Goal: Transaction & Acquisition: Purchase product/service

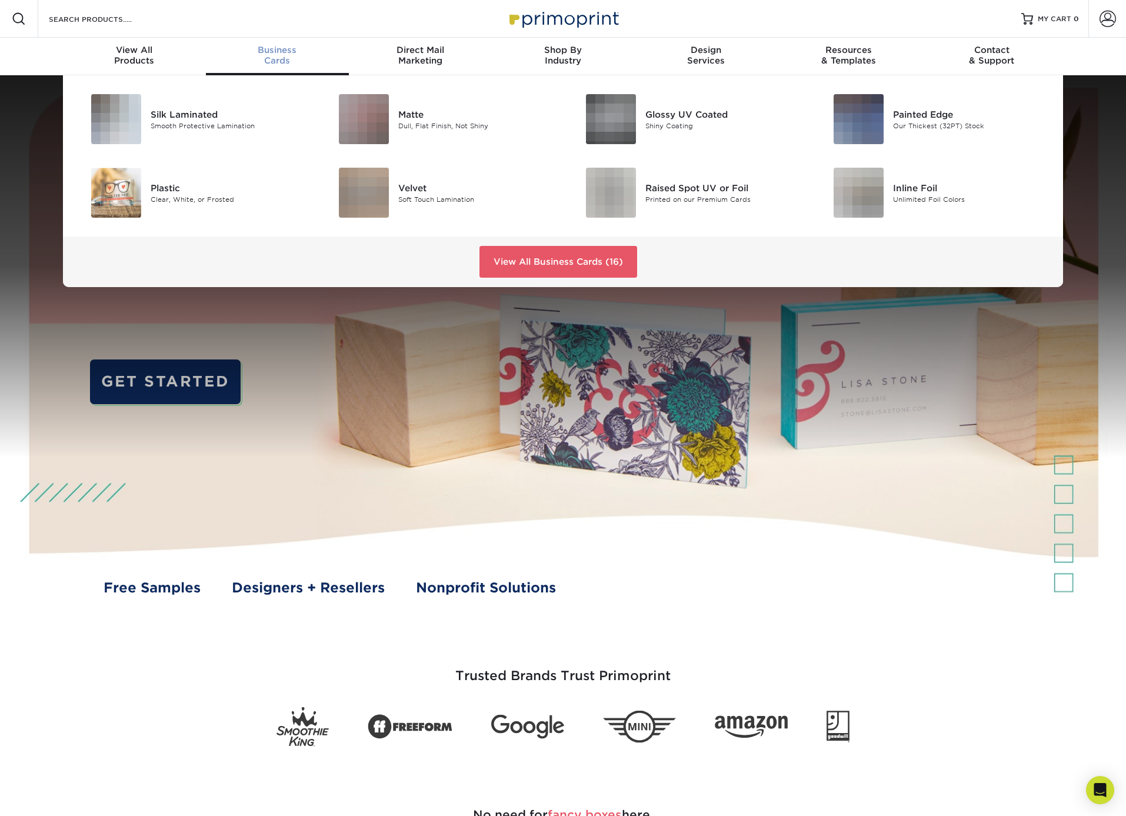
click at [258, 54] on span "Business" at bounding box center [277, 50] width 143 height 11
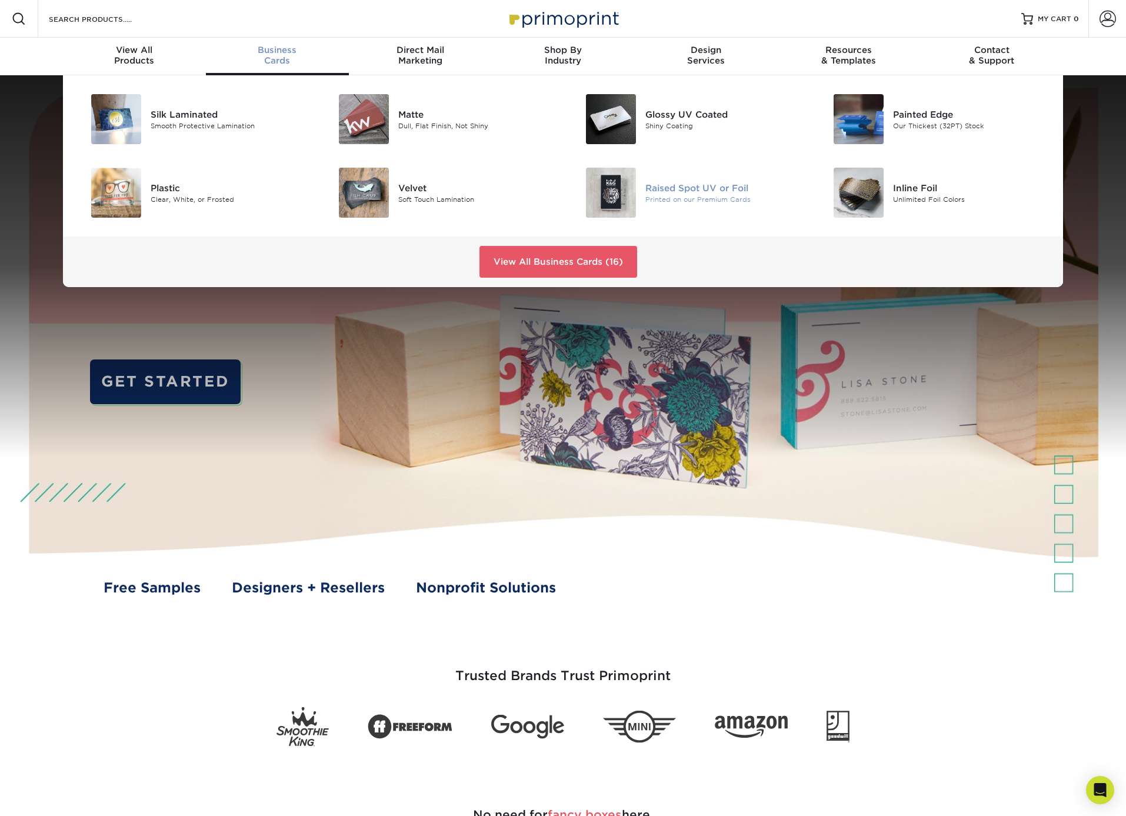
click at [674, 196] on div "Printed on our Premium Cards" at bounding box center [723, 199] width 156 height 10
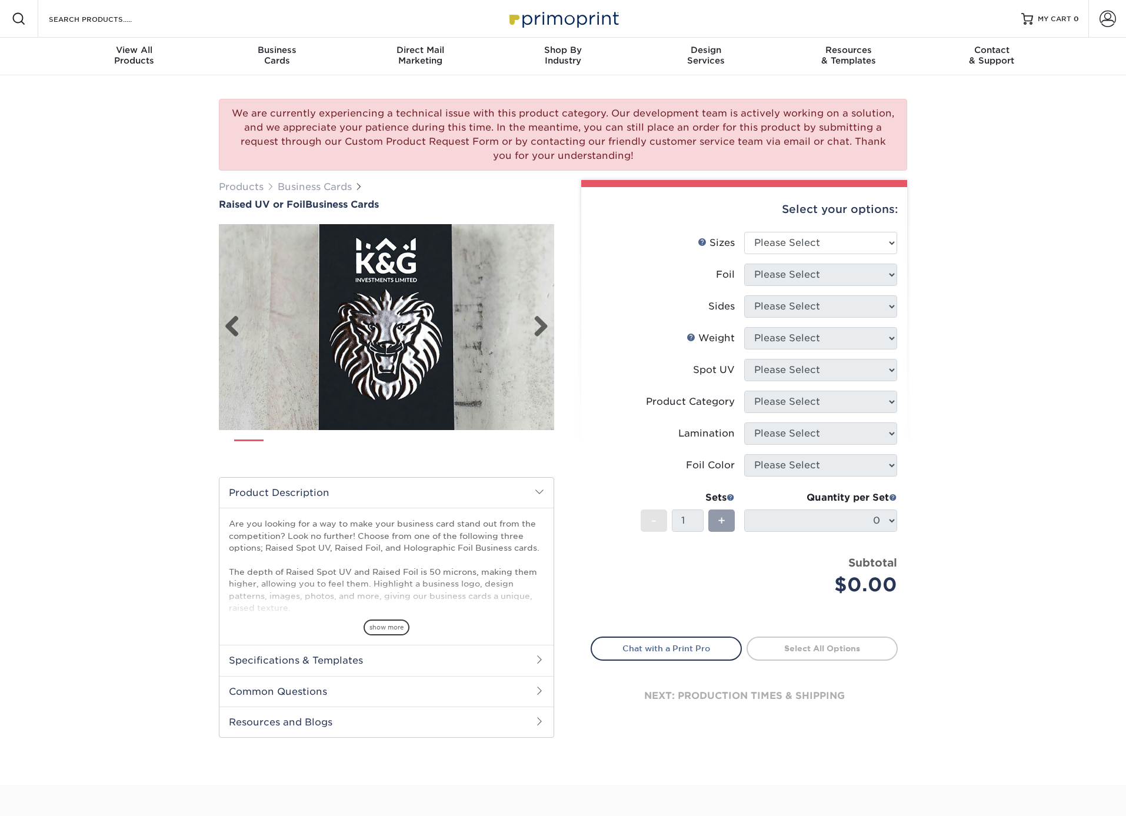
click at [511, 272] on li at bounding box center [386, 327] width 335 height 206
select select "2.00x3.50"
select select "0"
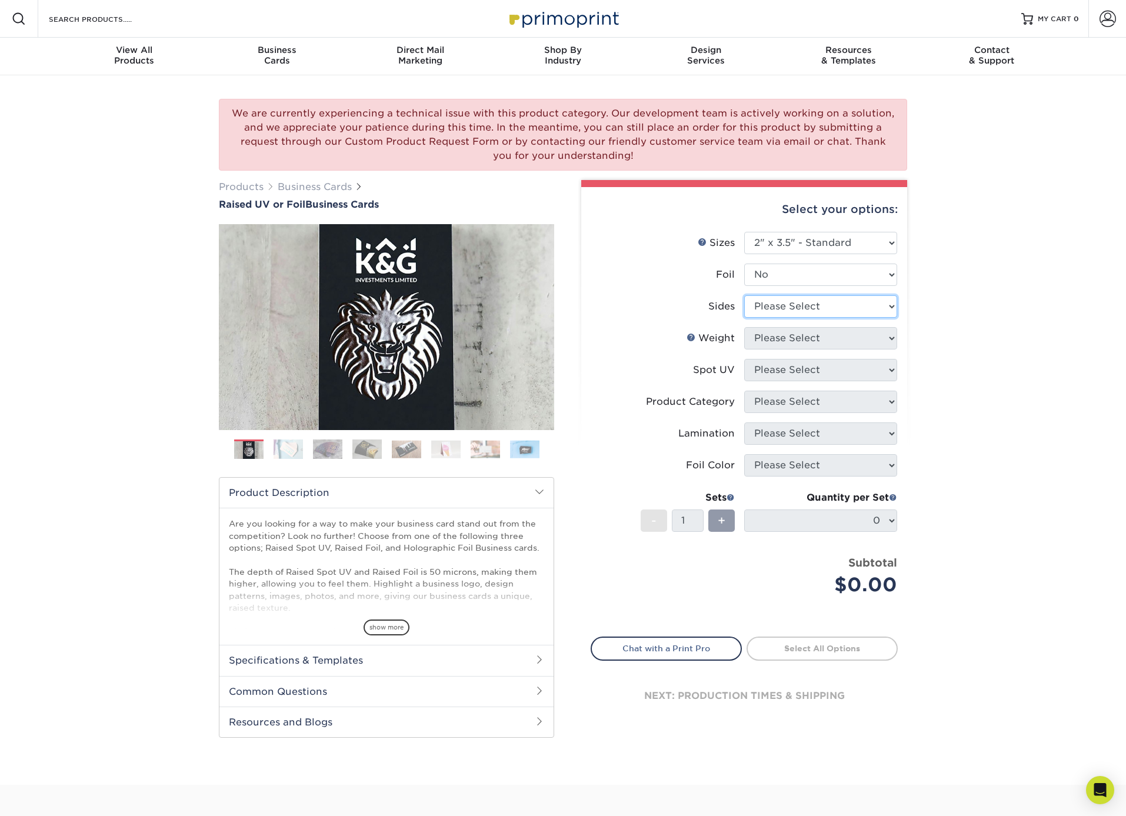
select select "13abbda7-1d64-4f25-8bb2-c179b224825d"
select select "16PT"
select select "1"
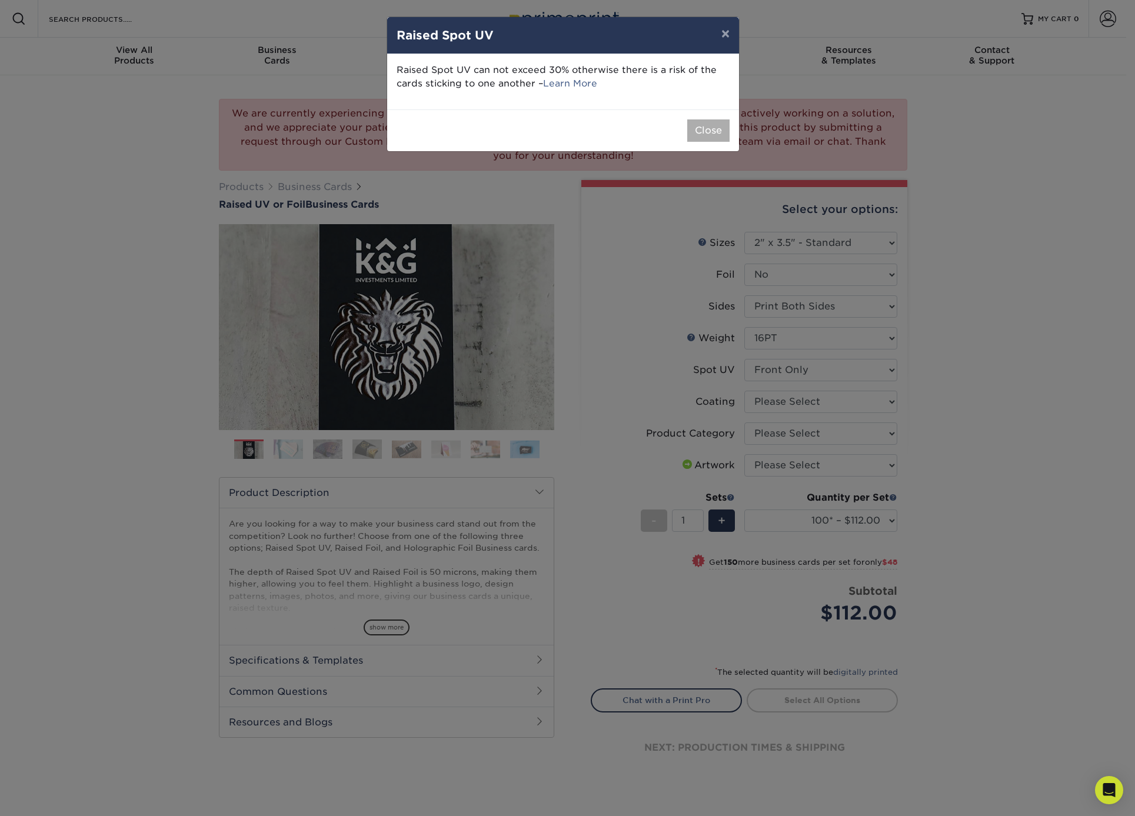
click at [703, 126] on button "Close" at bounding box center [708, 130] width 42 height 22
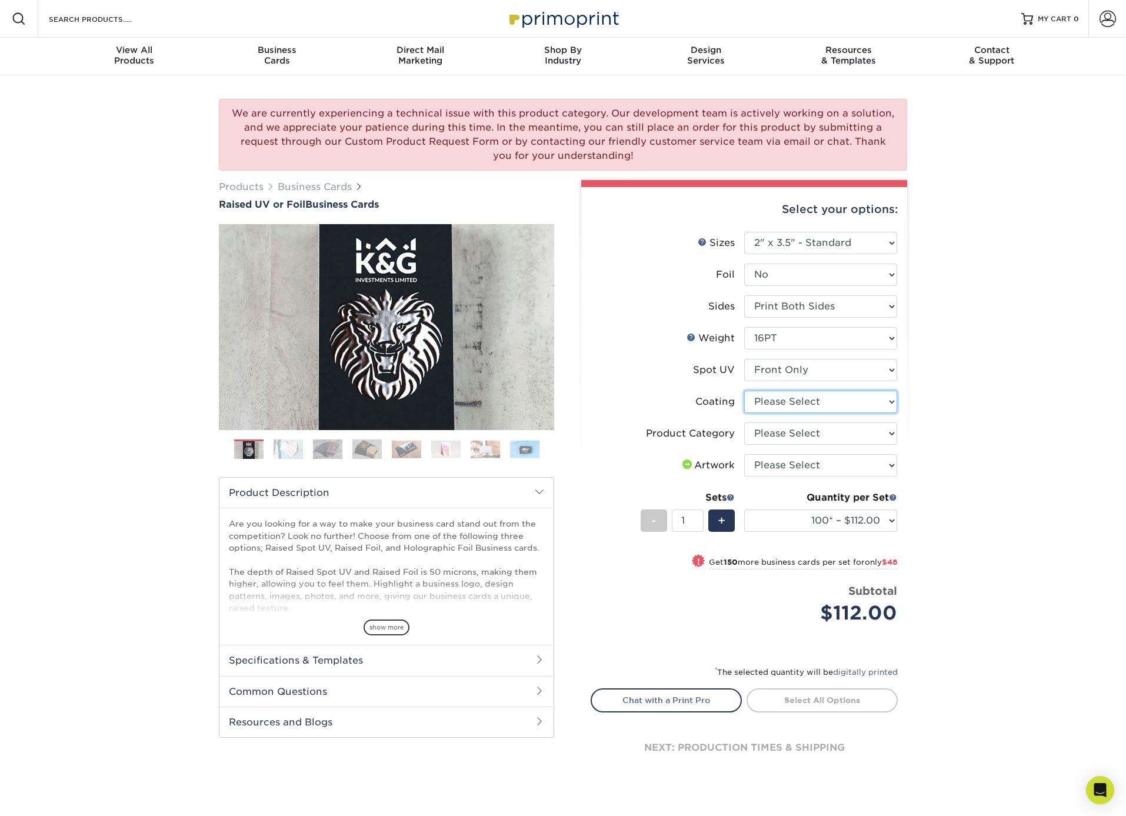
select select "3e7618de-abca-4bda-9f97-8b9129e913d8"
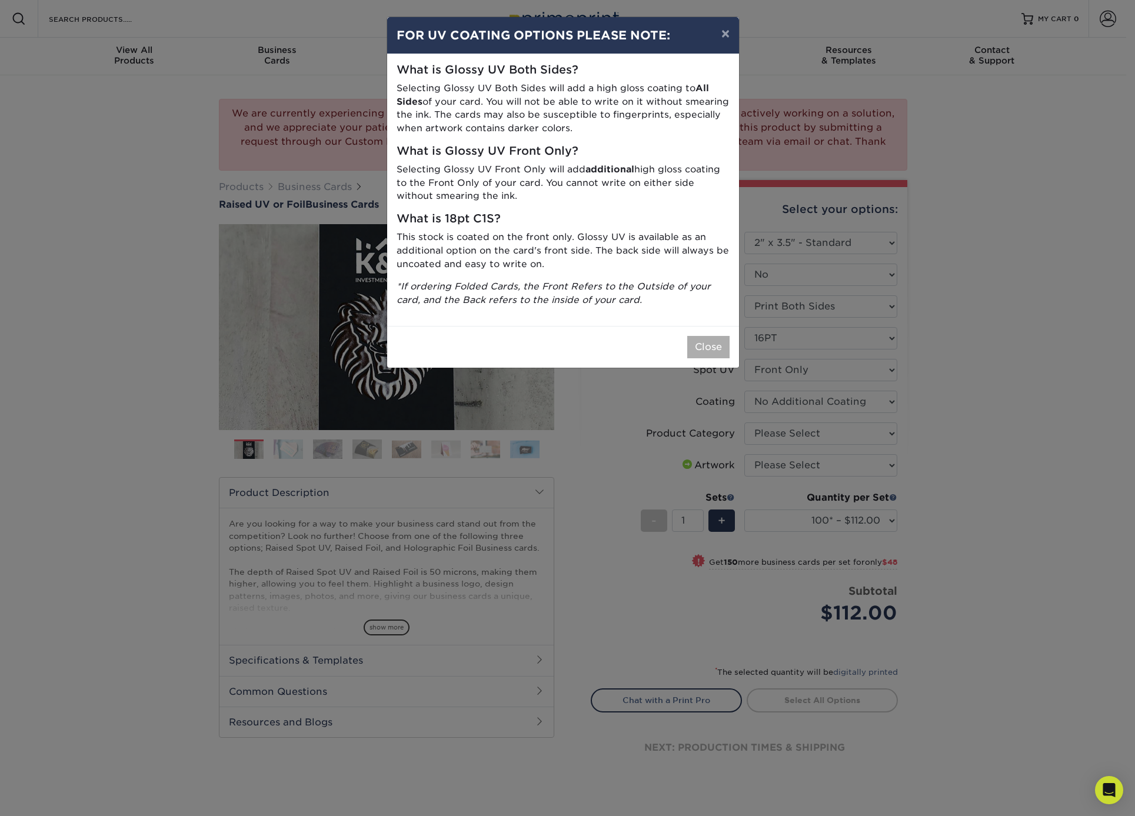
click at [721, 344] on button "Close" at bounding box center [708, 347] width 42 height 22
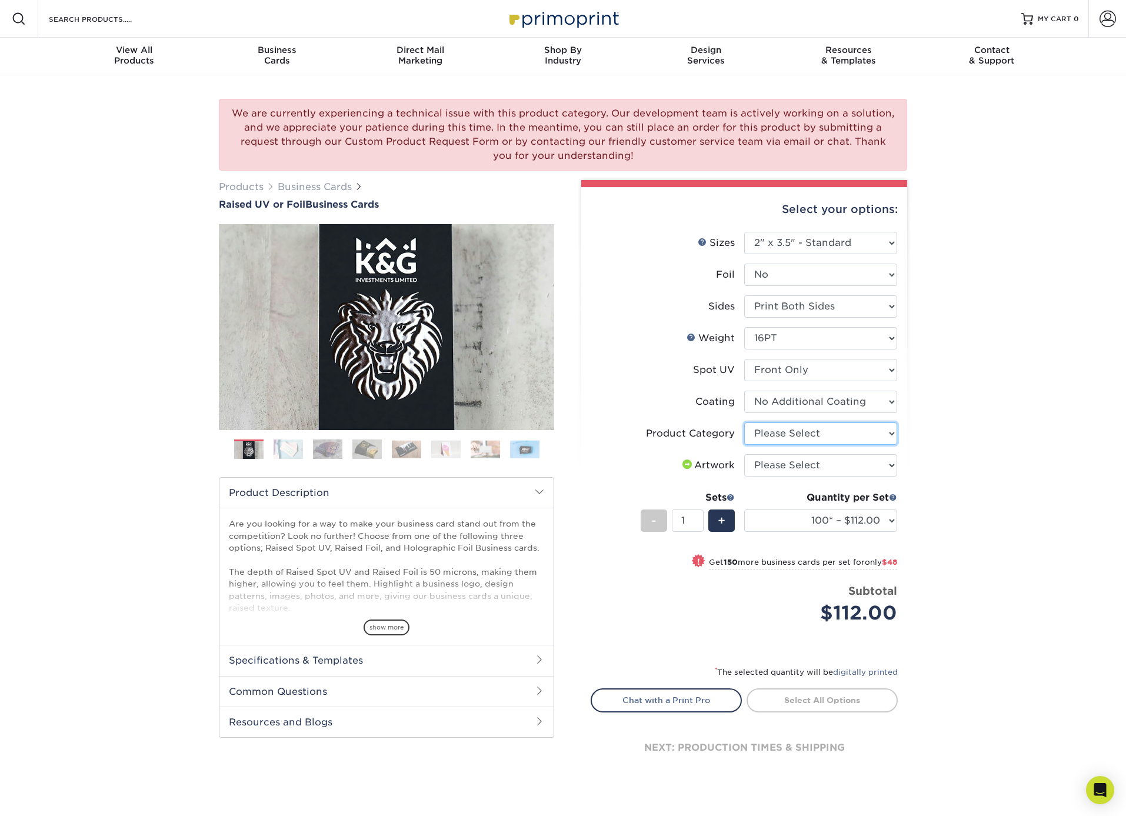
select select "3b5148f1-0588-4f88-a218-97bcfdce65c1"
select select "upload"
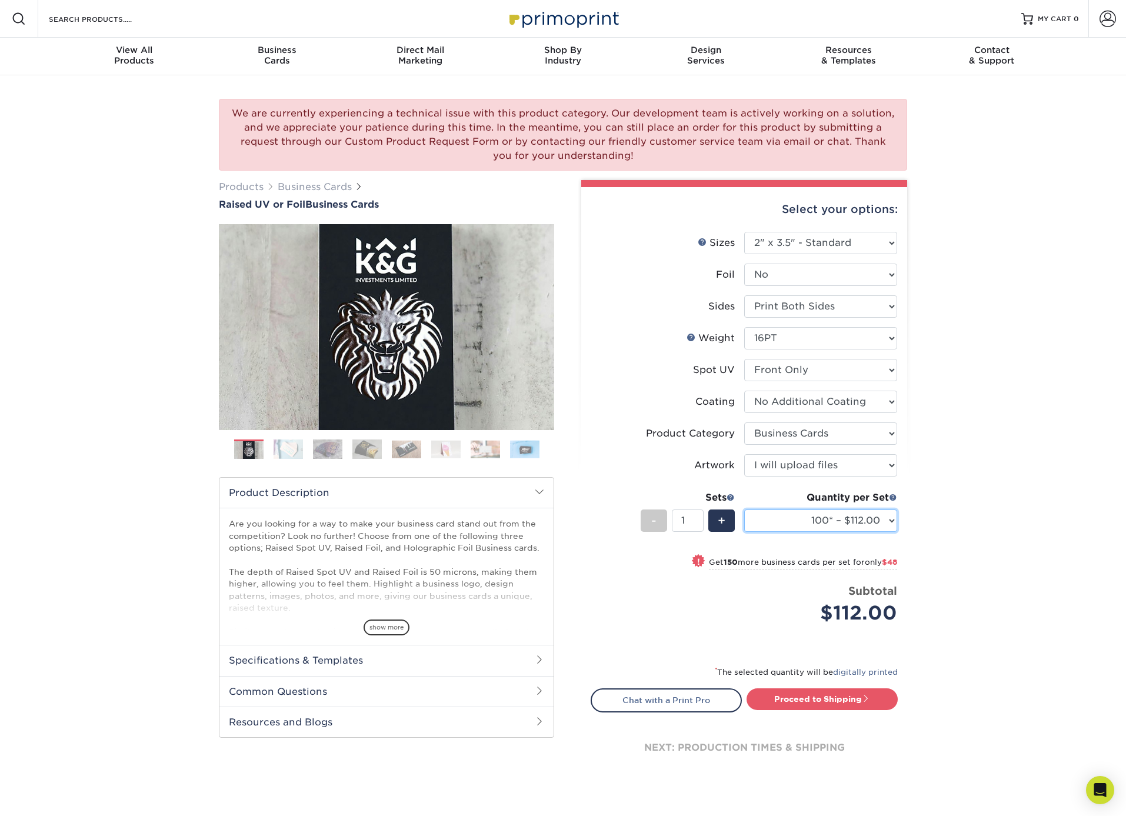
select select "500* – $216.00"
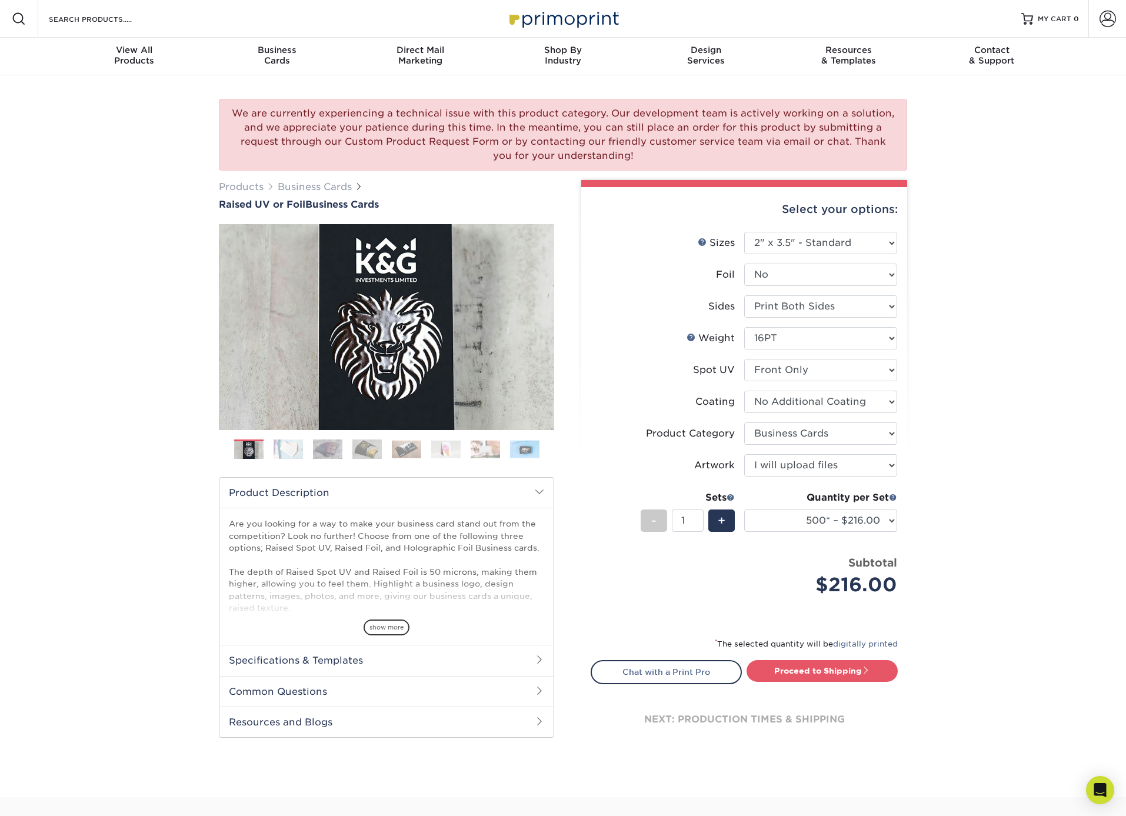
click at [932, 554] on div "We are currently experiencing a technical issue with this product category. Our…" at bounding box center [563, 436] width 1126 height 722
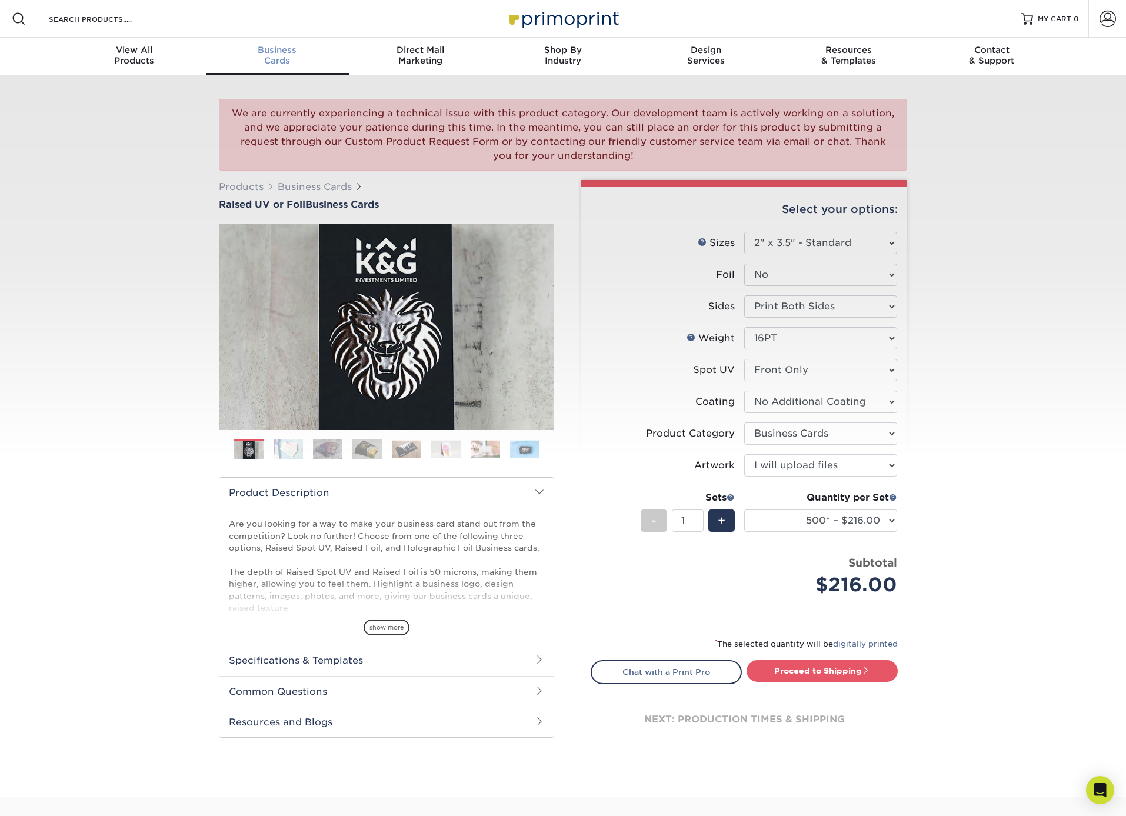
click at [271, 55] on span "Business" at bounding box center [277, 50] width 143 height 11
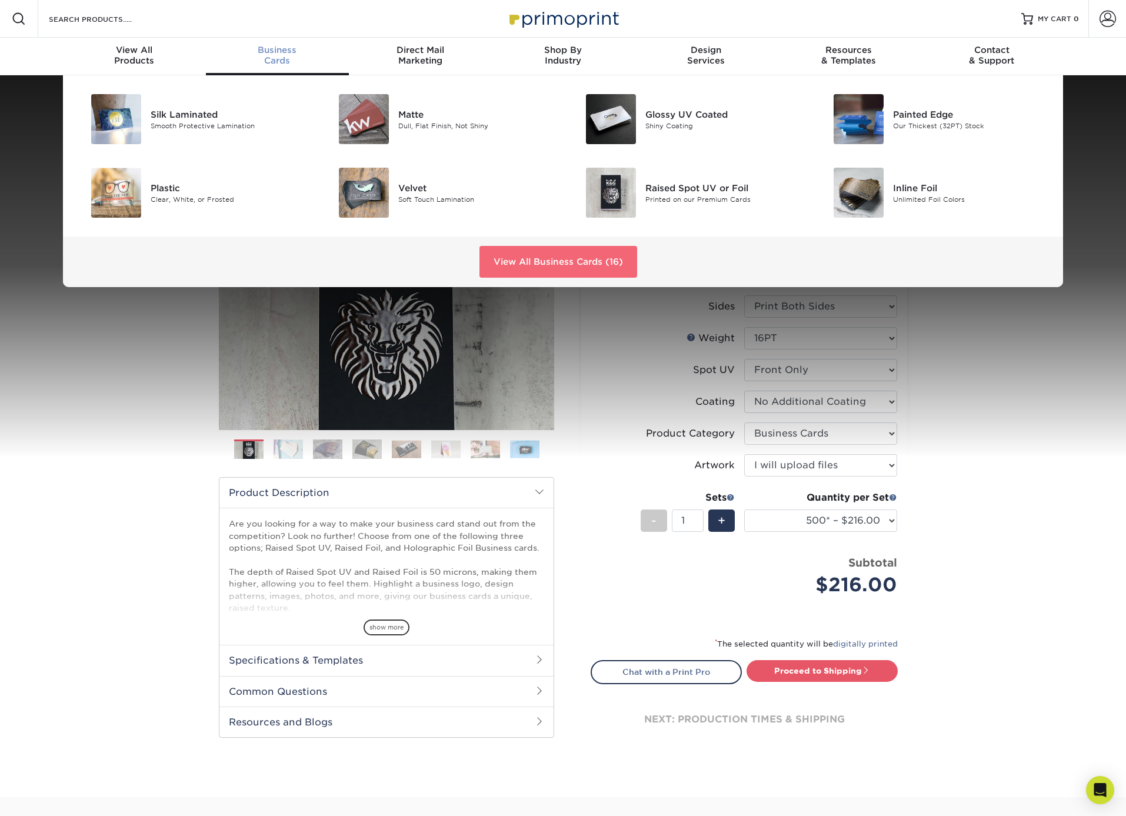
click at [527, 257] on link "View All Business Cards (16)" at bounding box center [558, 262] width 158 height 32
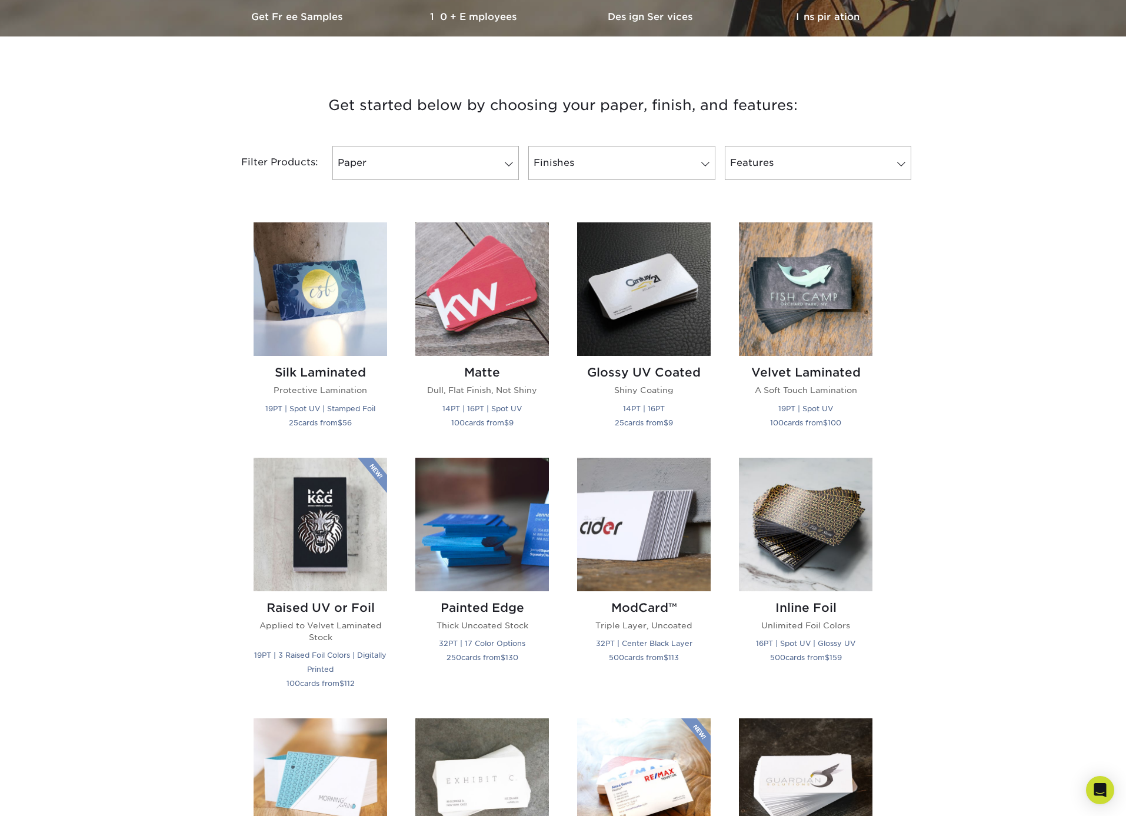
scroll to position [365, 0]
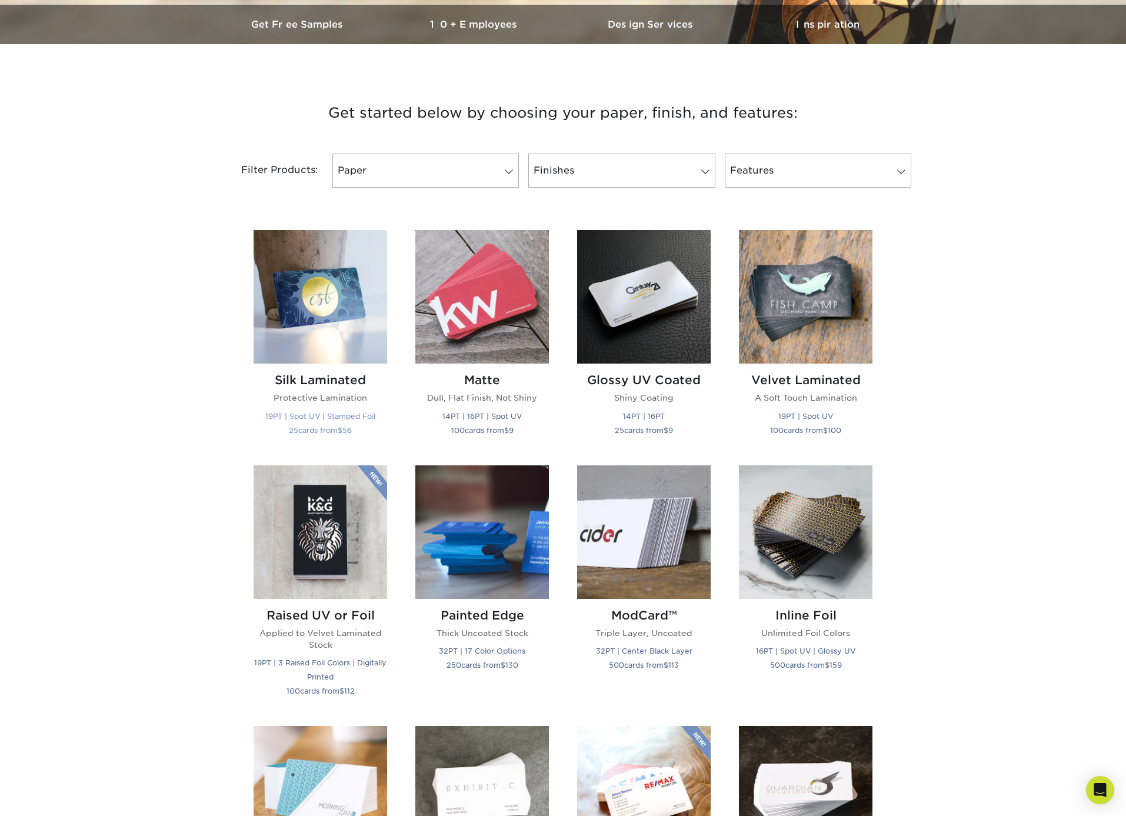
click at [329, 342] on img at bounding box center [321, 297] width 134 height 134
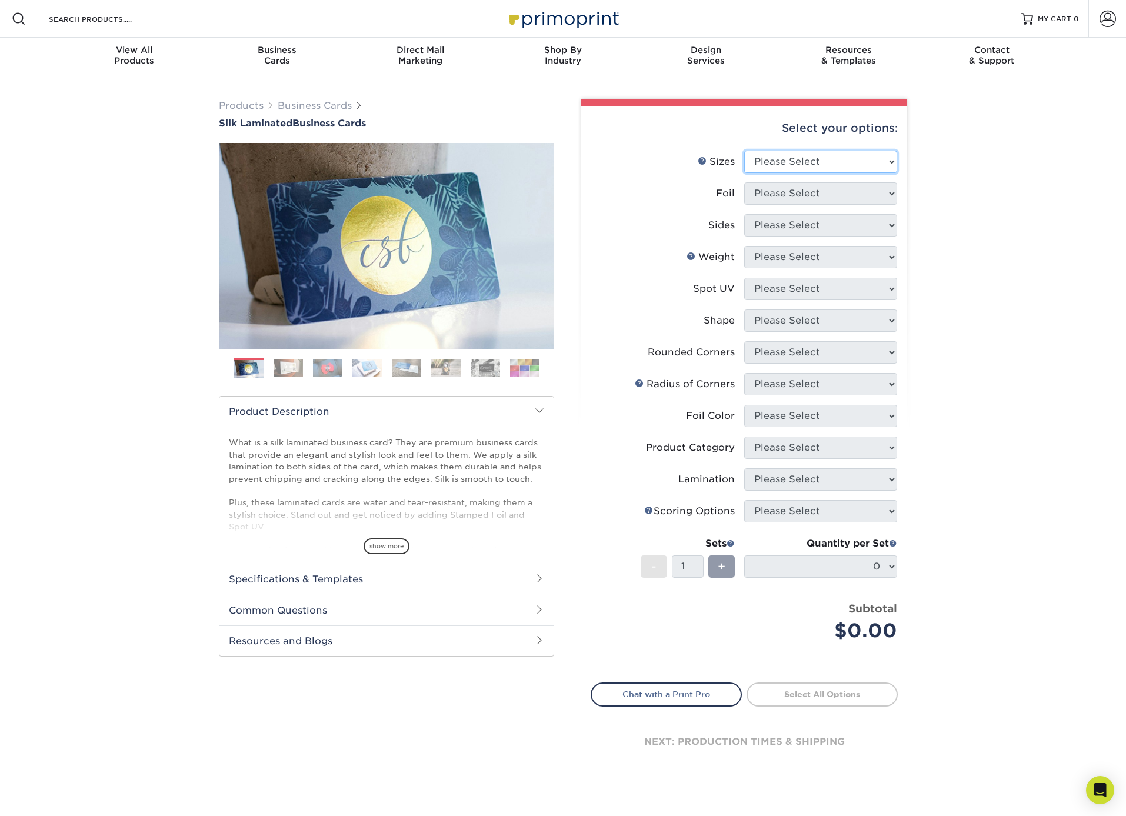
select select "2.00x3.50"
select select "0"
select select "13abbda7-1d64-4f25-8bb2-c179b224825d"
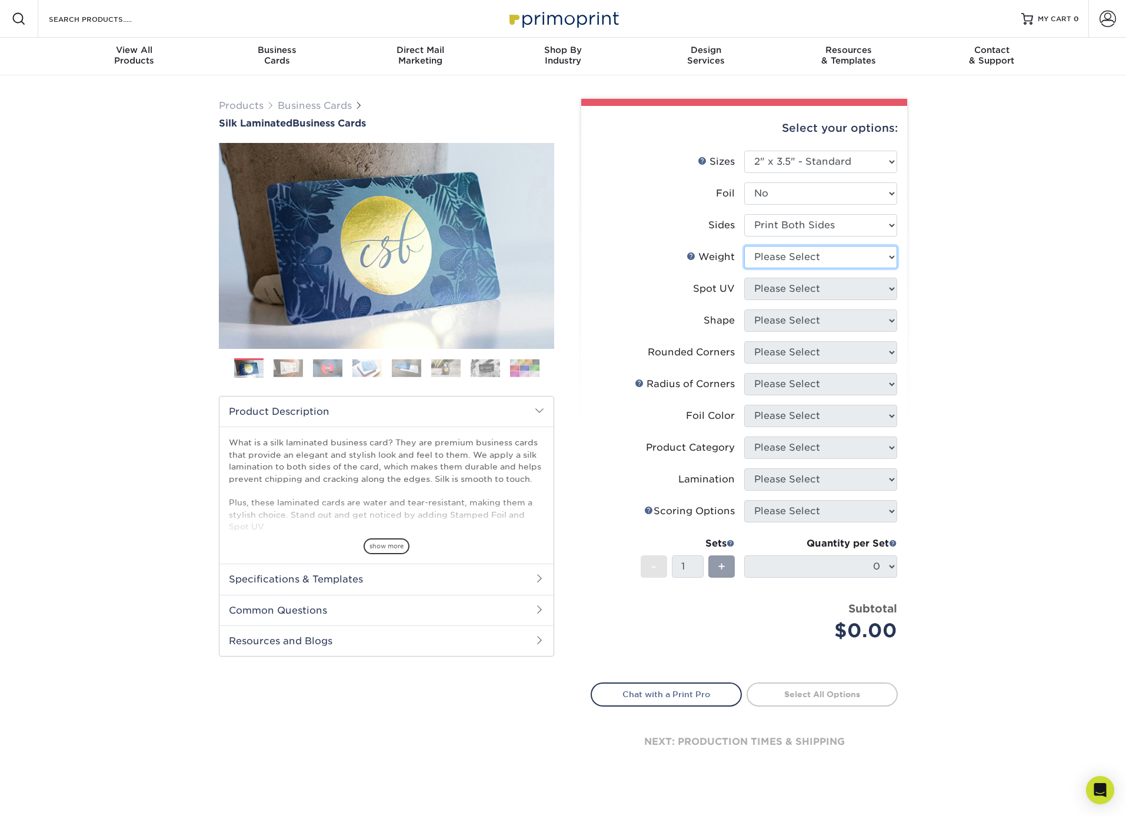
select select "16PT"
select select "0"
select select "standard"
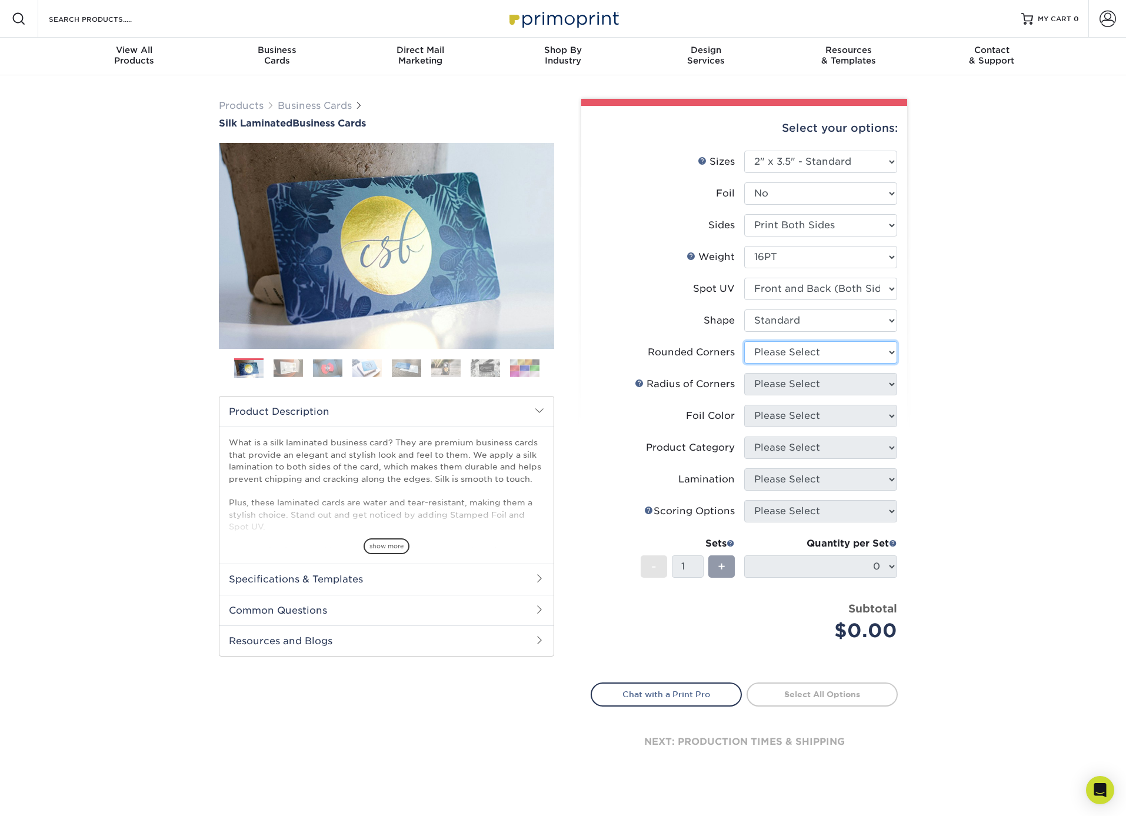
select select "0"
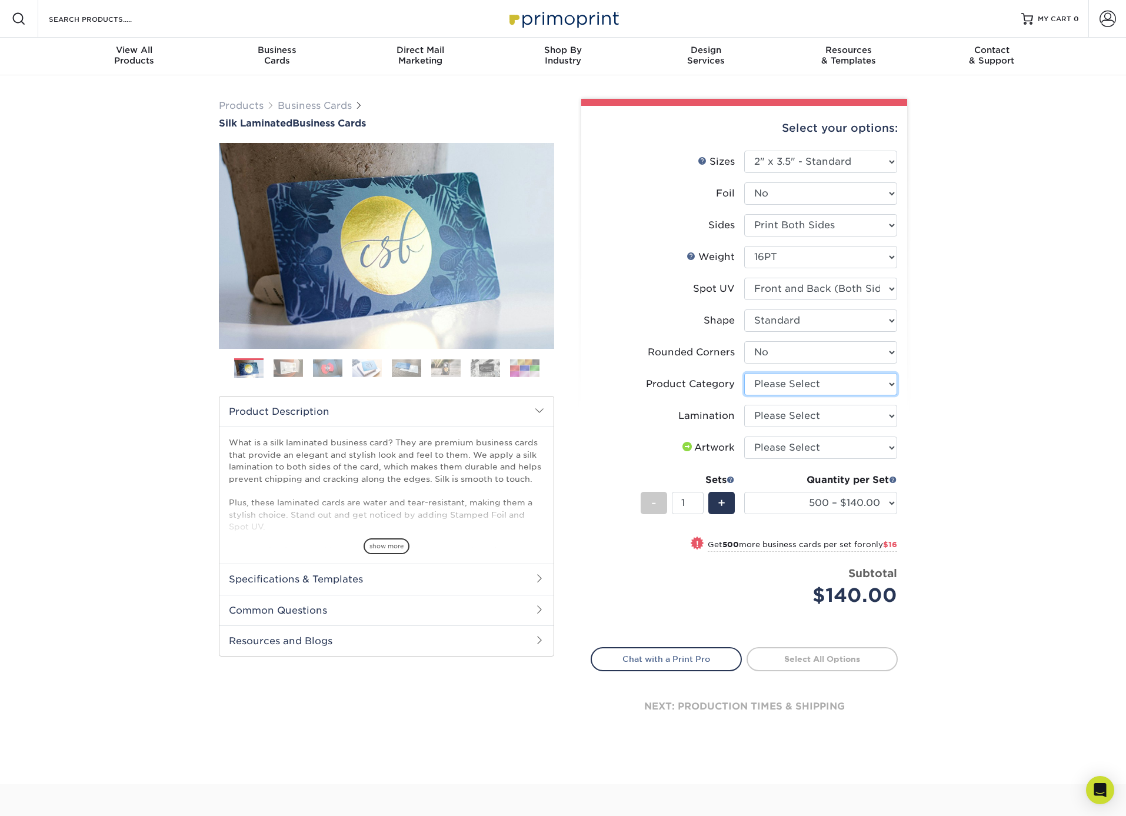
select select "3b5148f1-0588-4f88-a218-97bcfdce65c1"
select select "ccacb42f-45f7-42d3-bbd3-7c8421cf37f0"
select select "upload"
click at [599, 487] on li "Sets - 1 + Quantity per Set 500 – $140.00 1000 – $156.00 2500 – $383.00 5000 – …" at bounding box center [744, 502] width 306 height 69
click at [292, 367] on img at bounding box center [288, 368] width 29 height 18
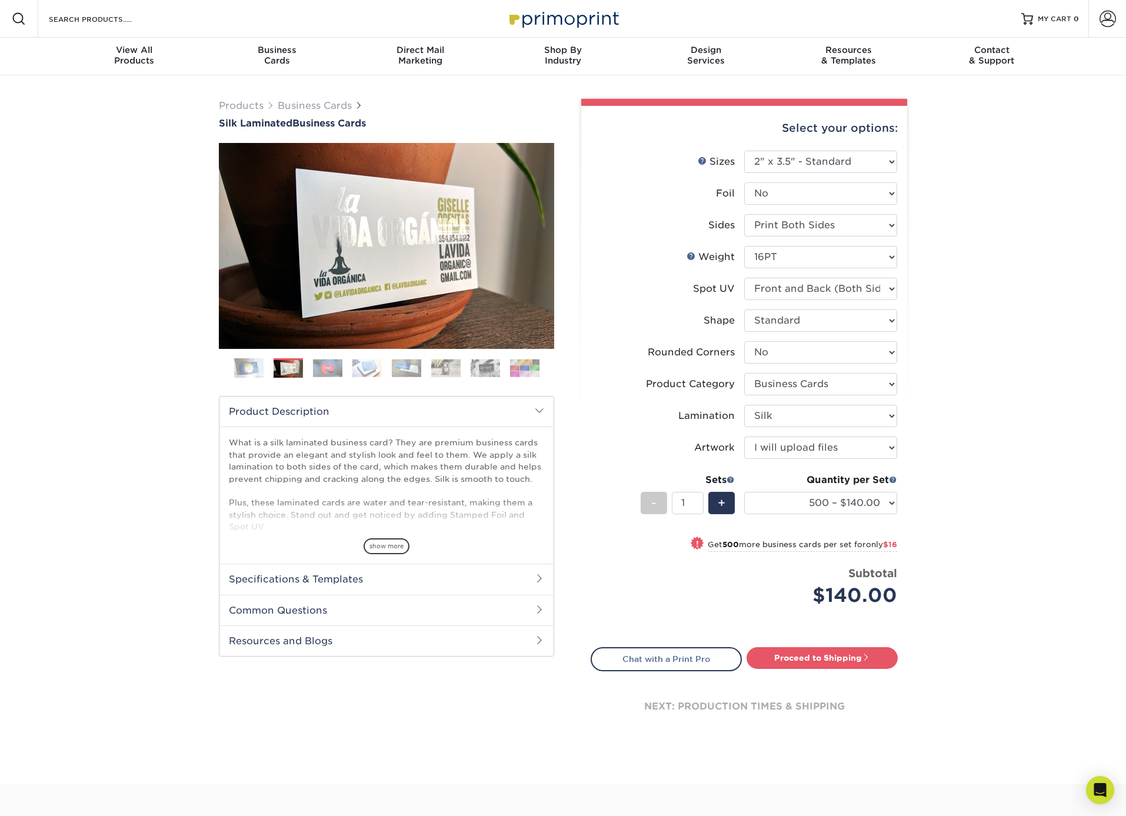
click at [318, 368] on img at bounding box center [327, 368] width 29 height 18
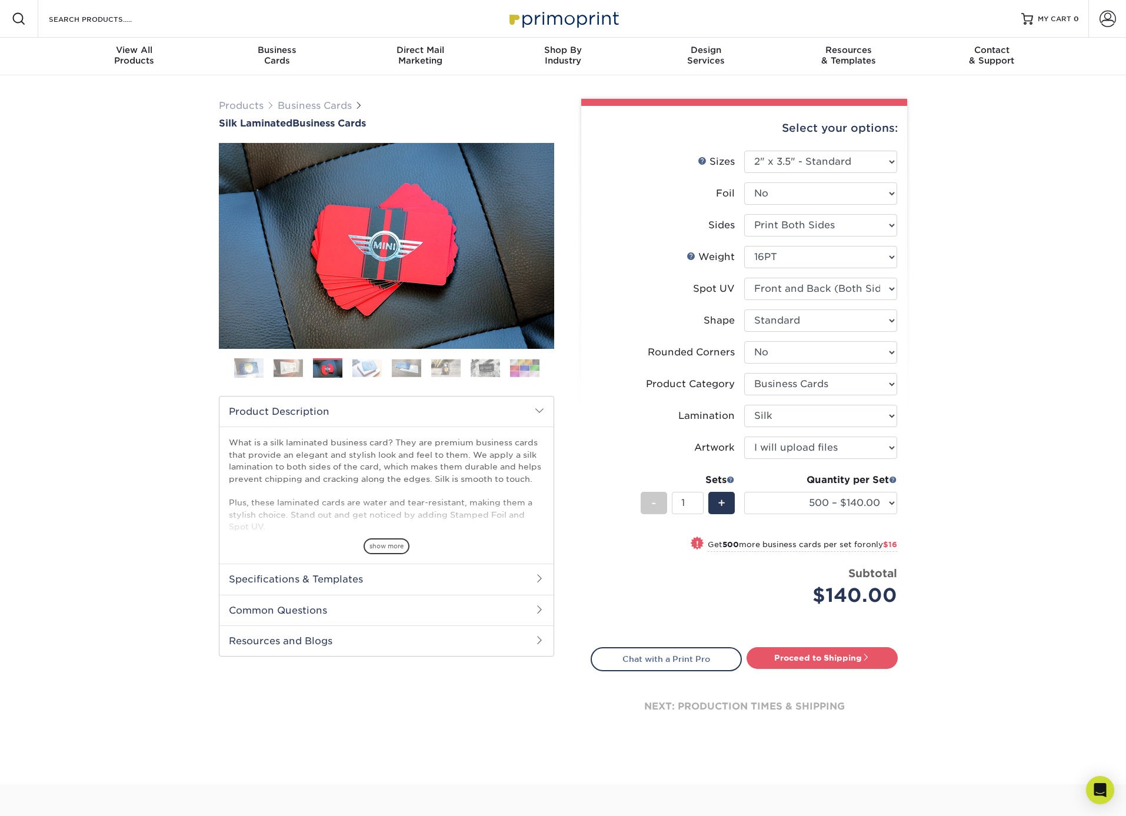
click at [378, 366] on img at bounding box center [366, 368] width 29 height 18
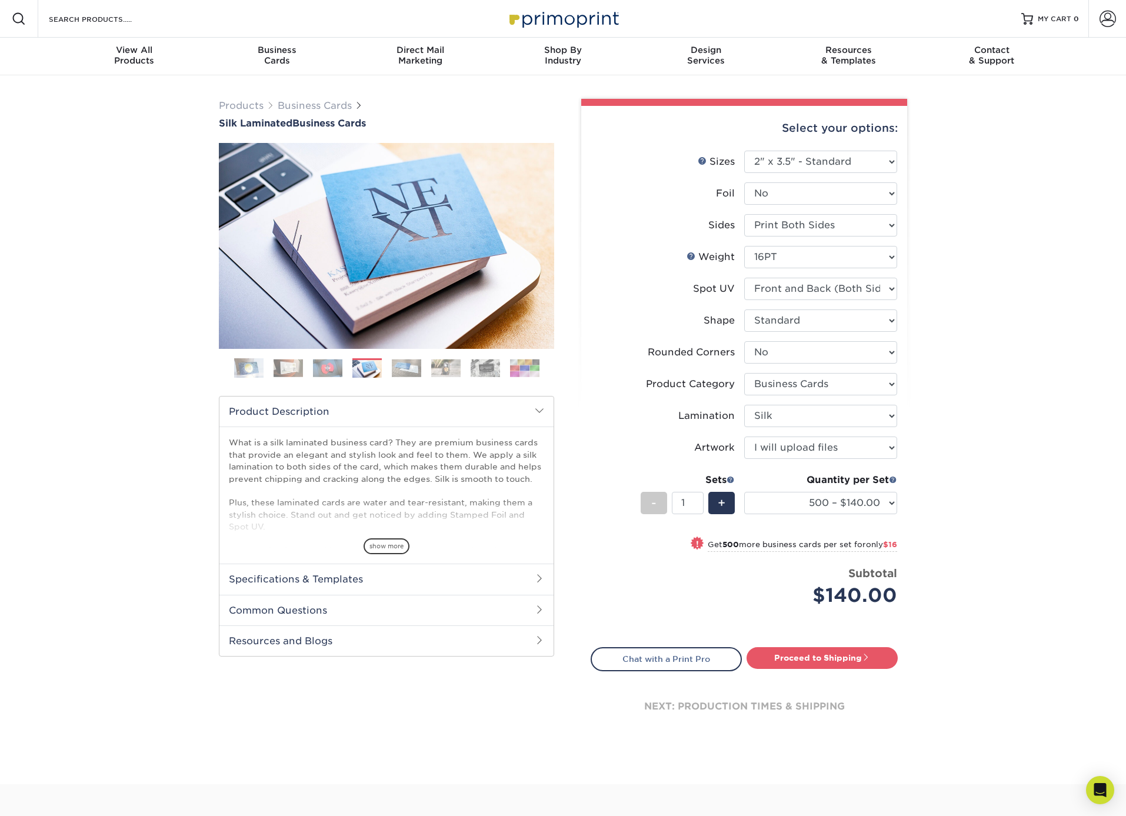
click at [399, 368] on img at bounding box center [406, 368] width 29 height 18
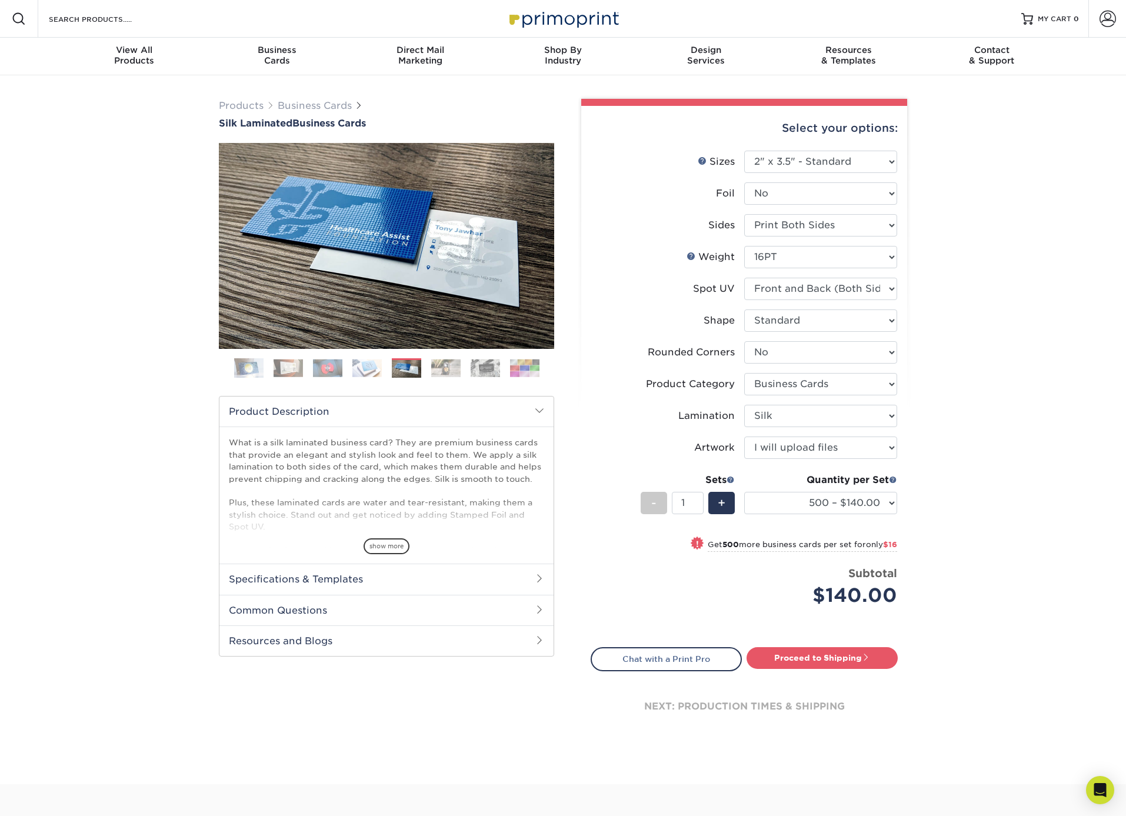
click at [455, 370] on img at bounding box center [445, 368] width 29 height 18
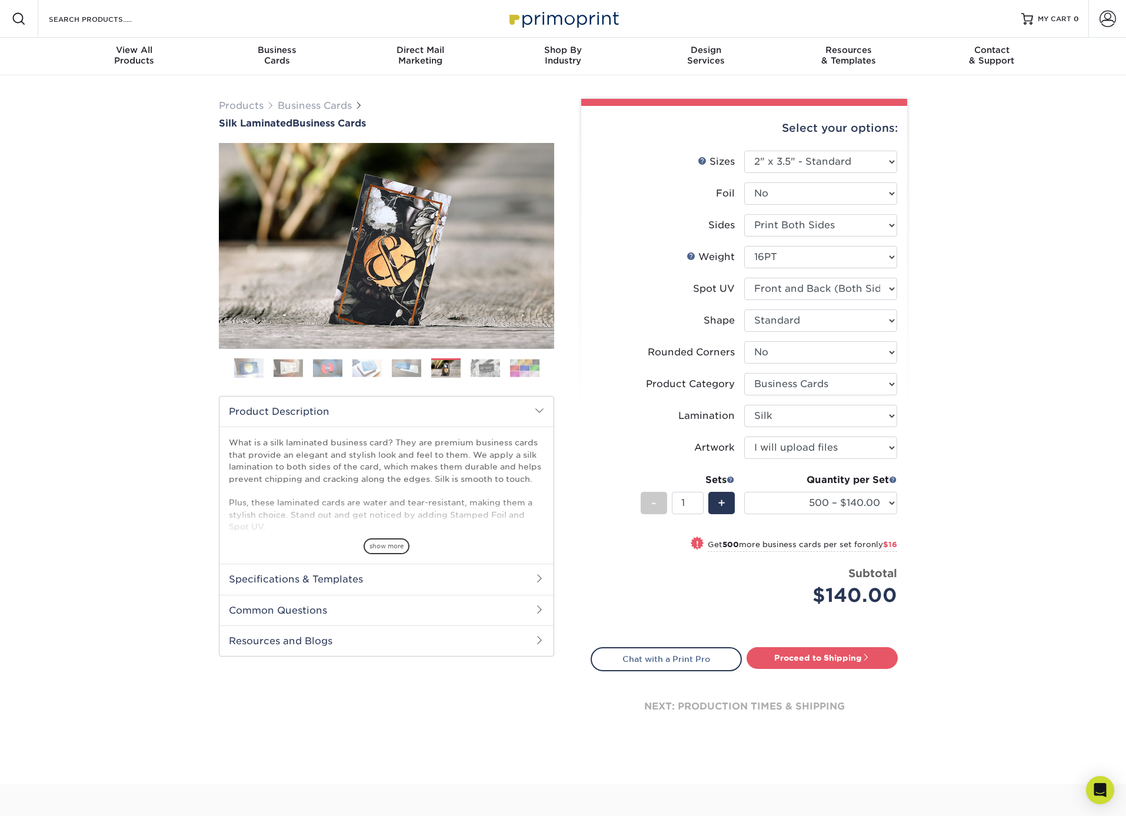
click at [474, 368] on img at bounding box center [485, 368] width 29 height 18
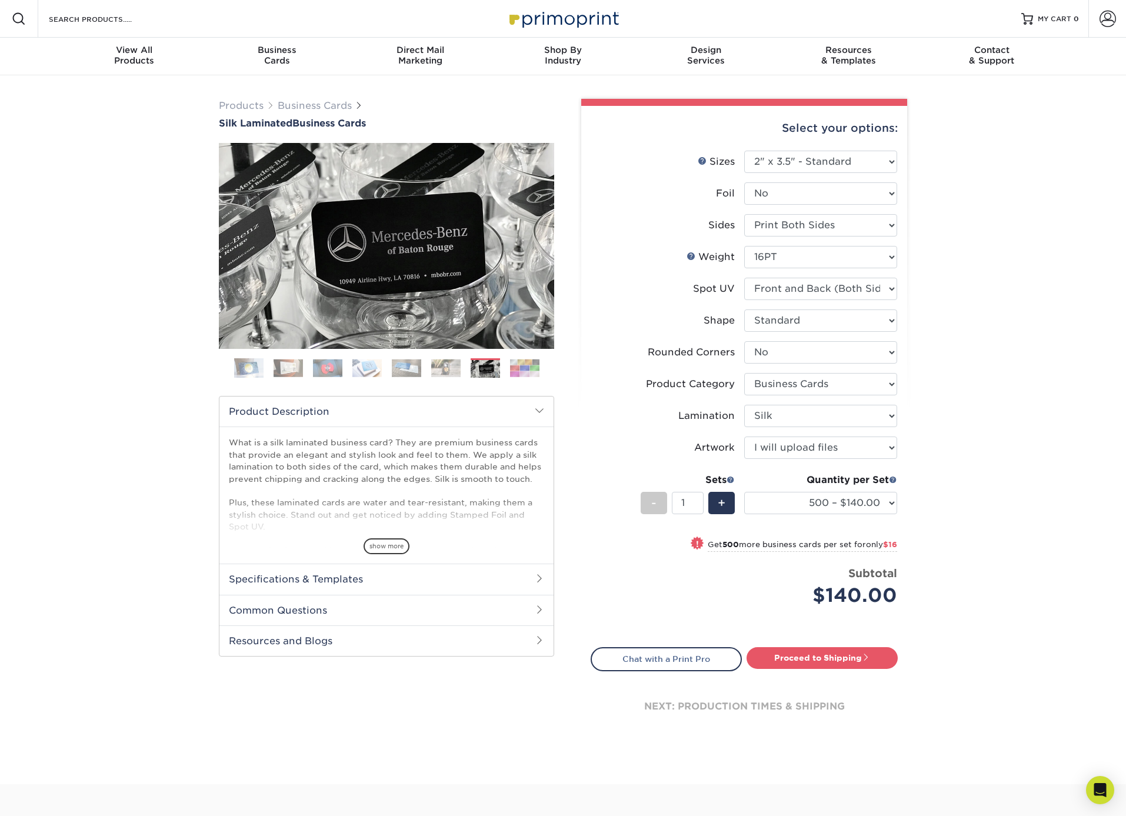
click at [516, 365] on img at bounding box center [524, 368] width 29 height 18
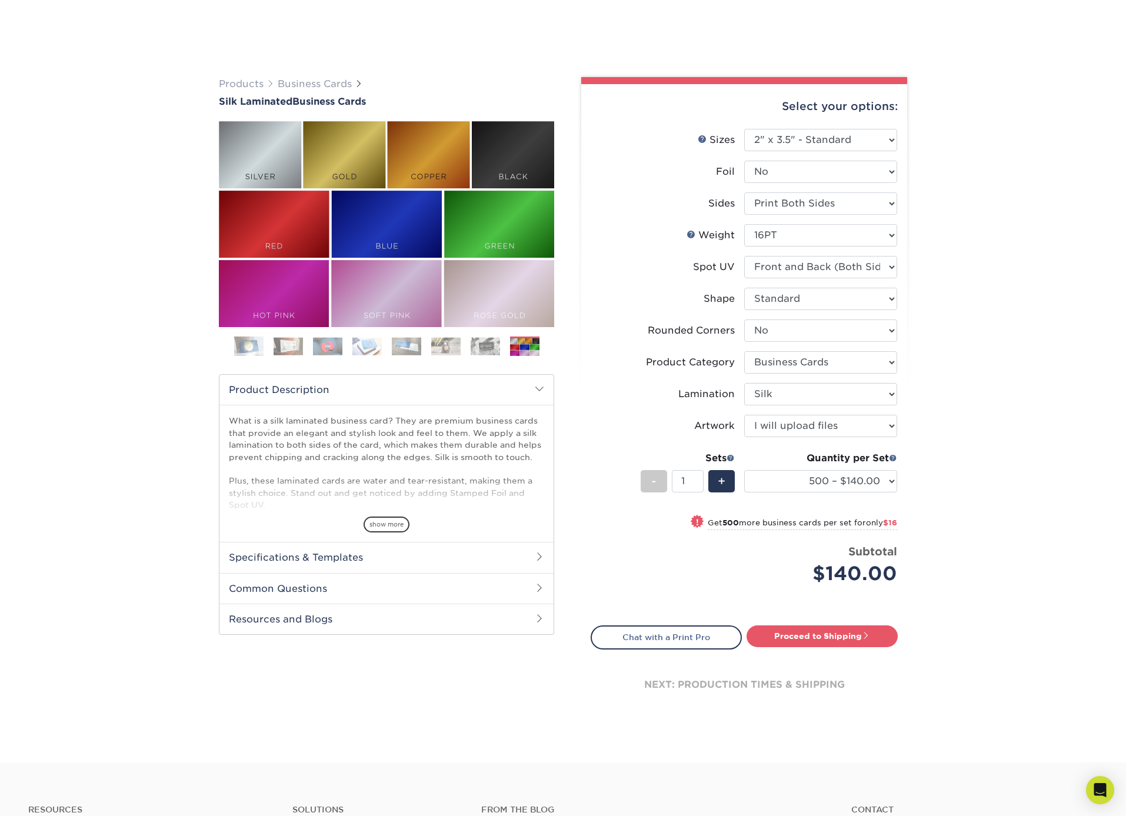
scroll to position [195, 0]
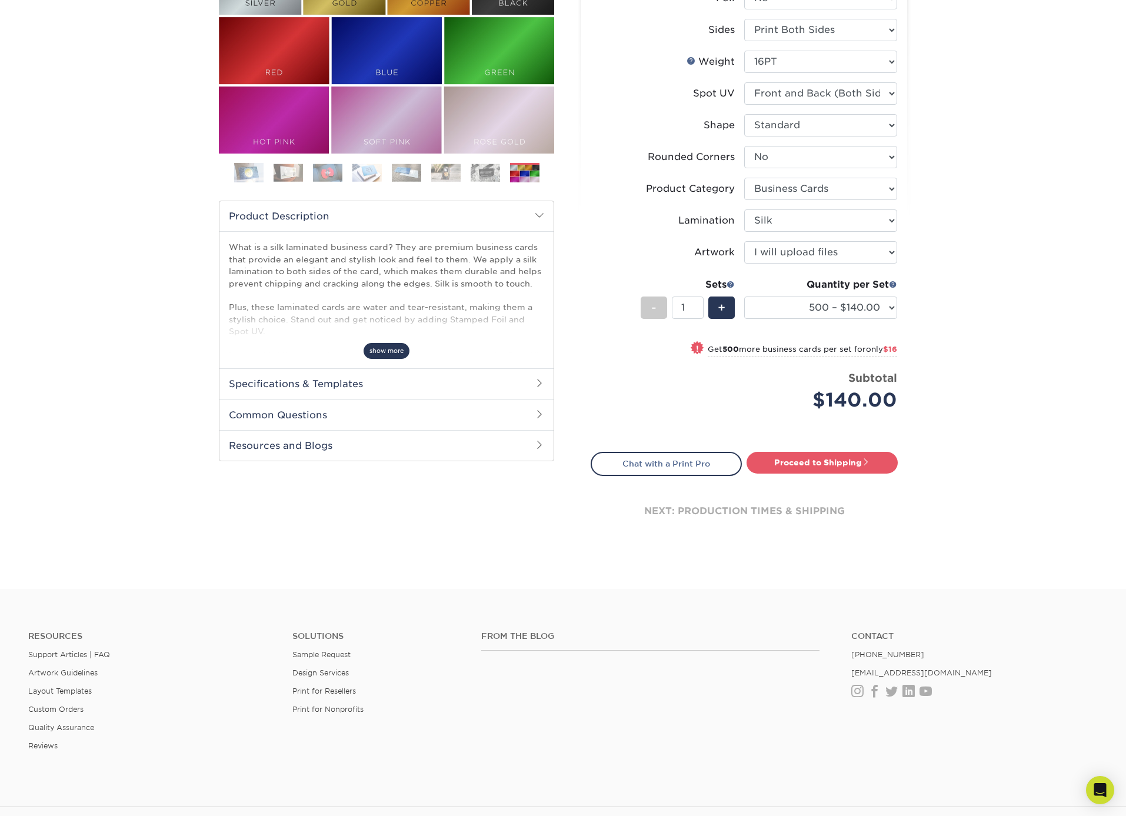
click at [391, 355] on span "show more" at bounding box center [387, 351] width 46 height 16
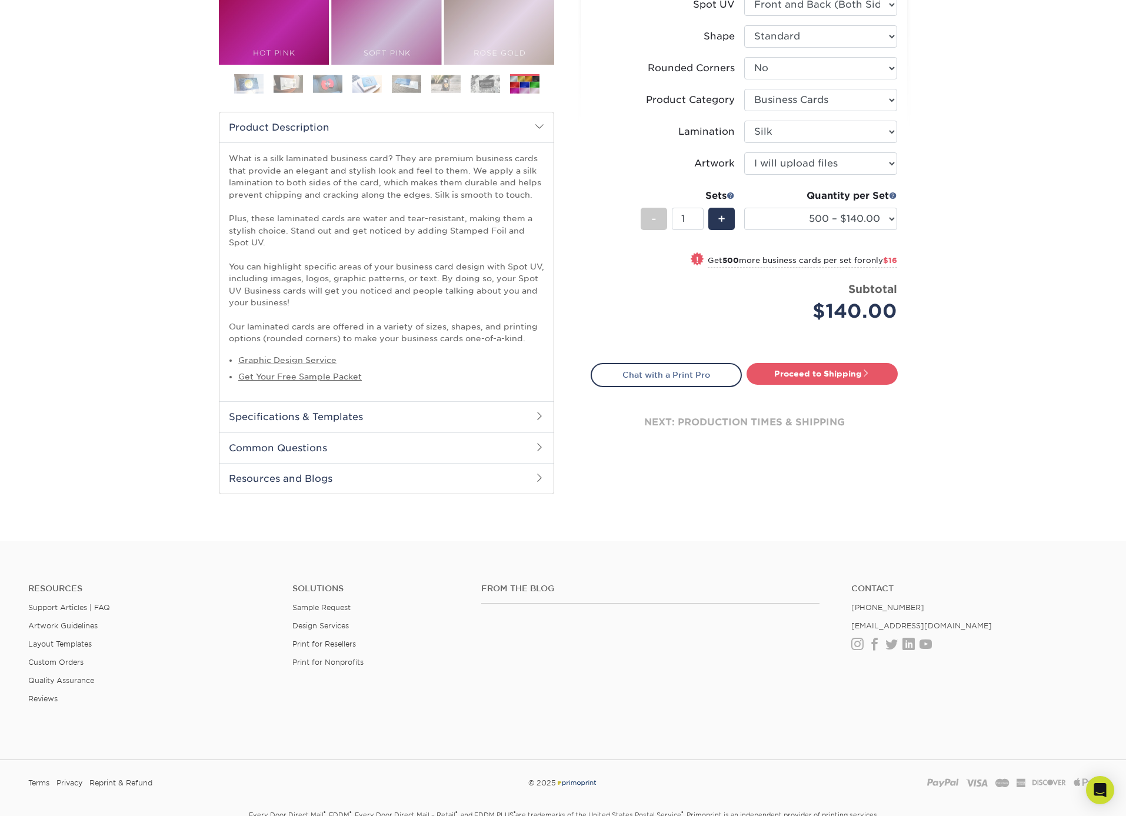
scroll to position [292, 0]
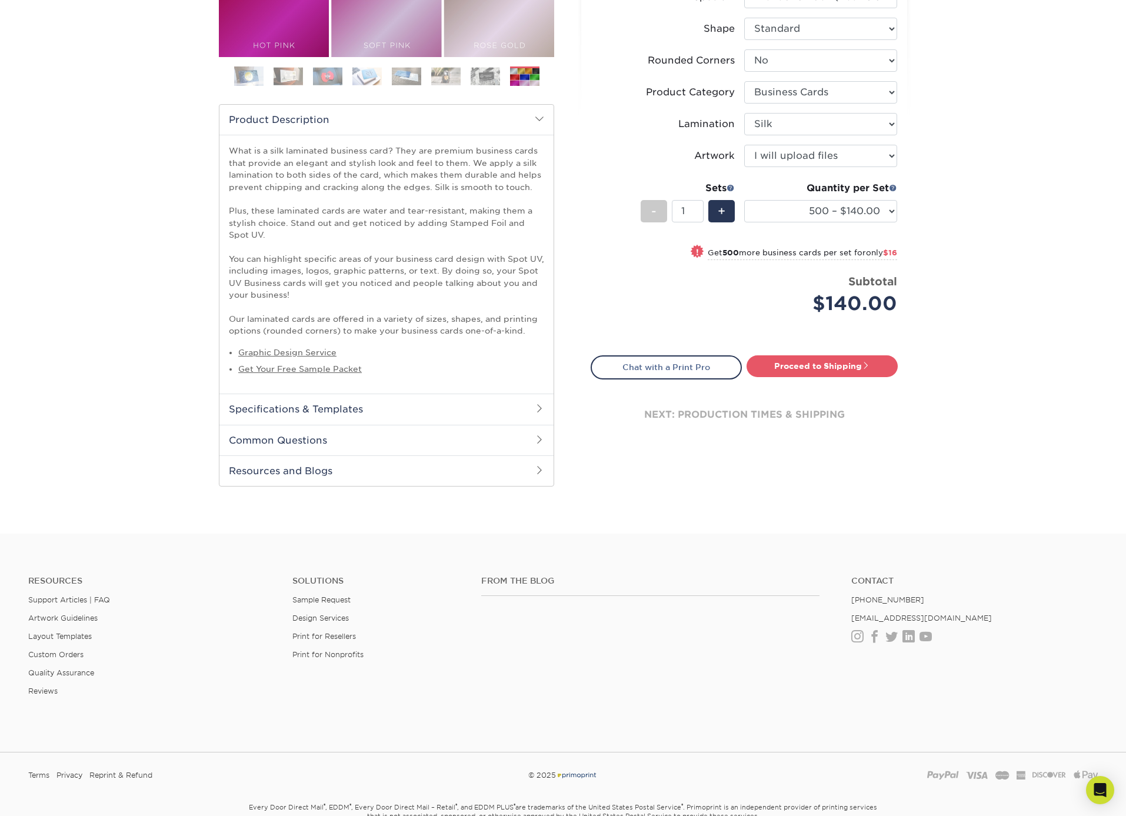
click at [392, 407] on h2 "Specifications & Templates" at bounding box center [386, 409] width 334 height 31
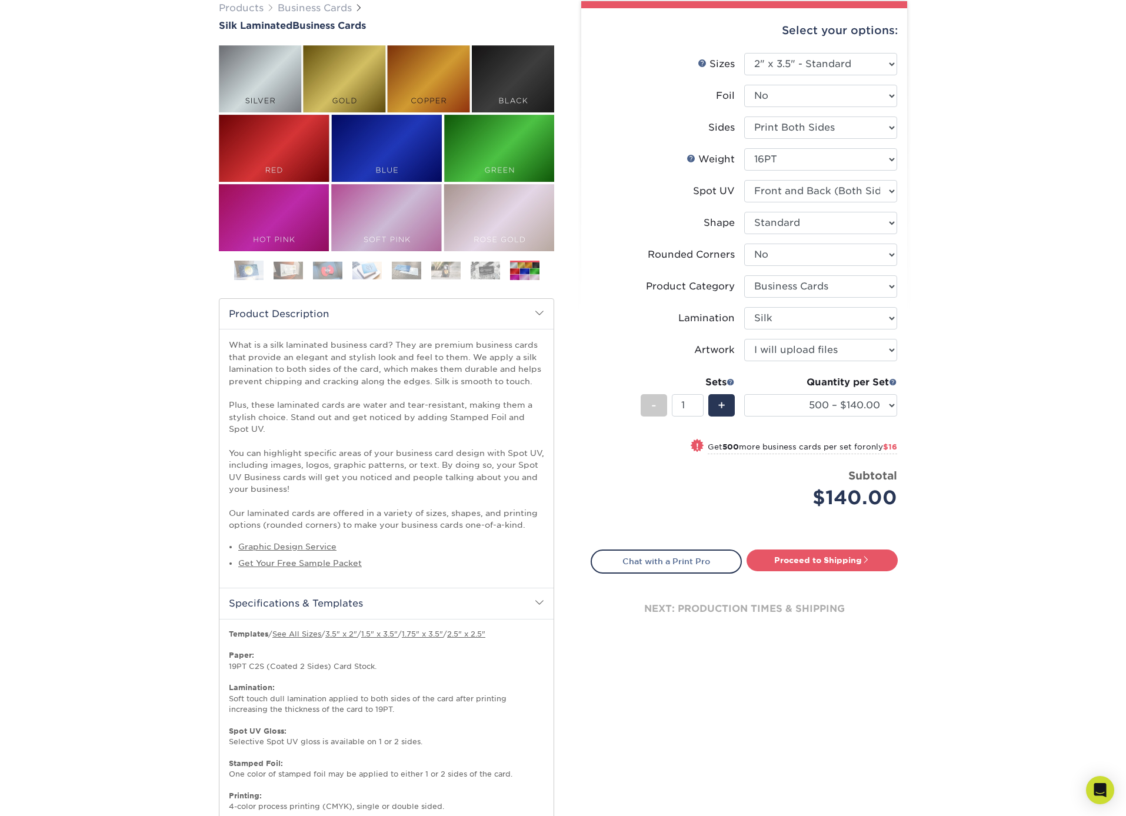
scroll to position [0, 0]
